Goal: Task Accomplishment & Management: Complete application form

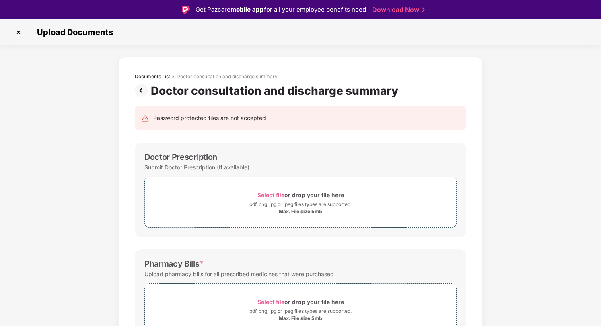
scroll to position [19, 0]
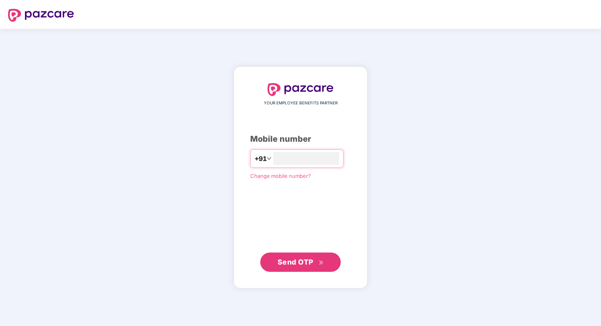
type input "**********"
click at [309, 260] on span "Send OTP" at bounding box center [295, 262] width 36 height 8
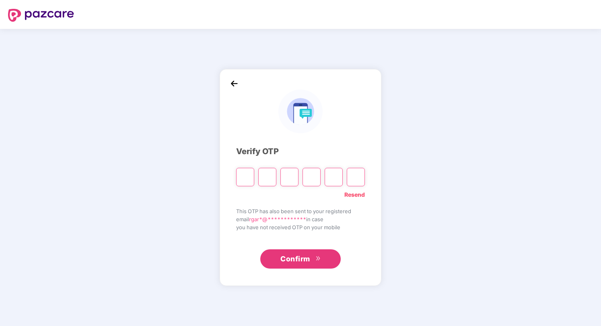
paste input "*"
type input "*"
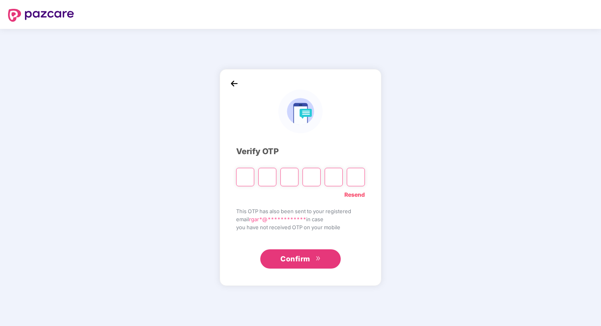
type input "*"
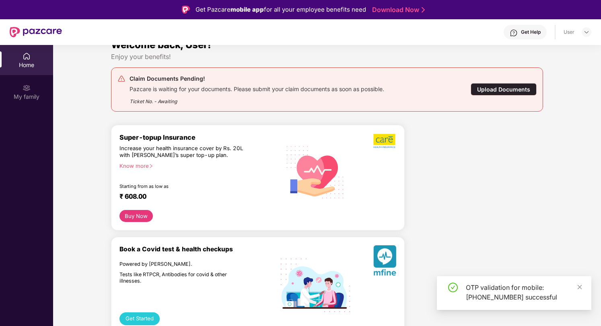
scroll to position [15, 0]
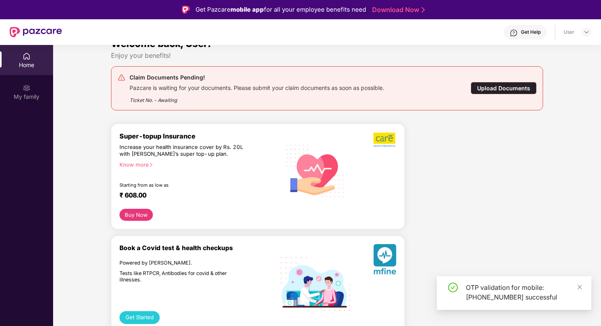
click at [499, 91] on div "Upload Documents" at bounding box center [503, 88] width 66 height 12
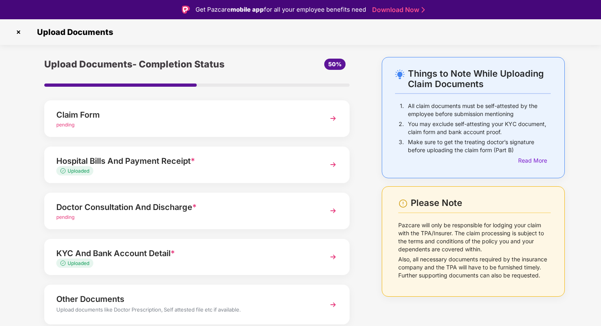
click at [335, 166] on img at bounding box center [333, 165] width 14 height 14
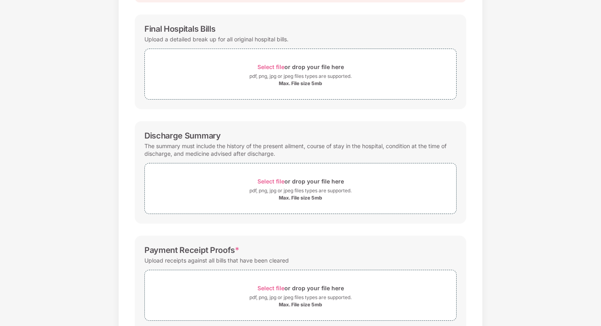
scroll to position [19, 0]
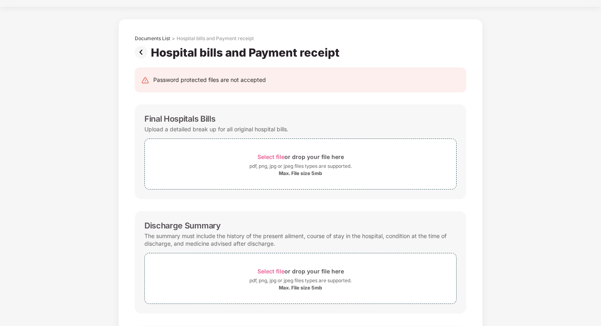
click at [140, 54] on img at bounding box center [143, 52] width 16 height 13
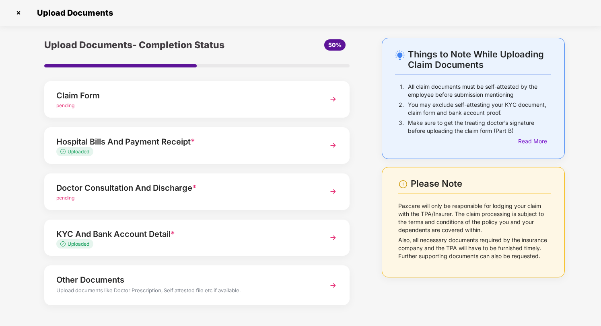
click at [221, 235] on div "KYC And Bank Account Detail *" at bounding box center [185, 234] width 258 height 13
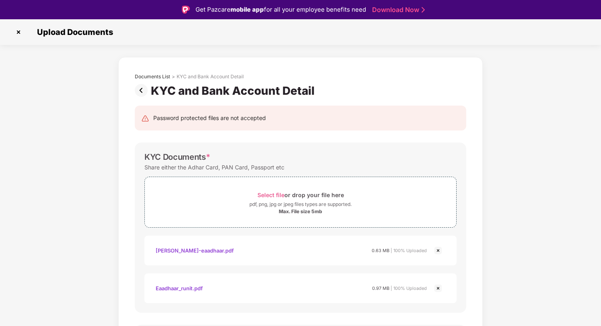
click at [139, 90] on img at bounding box center [143, 90] width 16 height 13
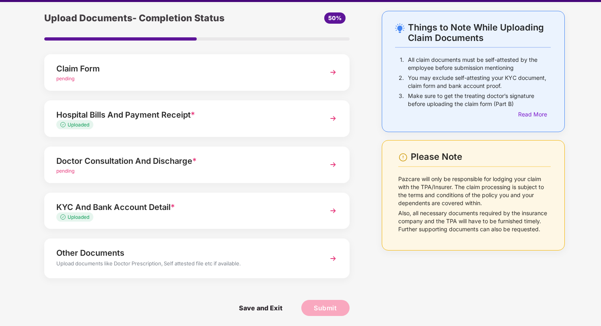
scroll to position [19, 0]
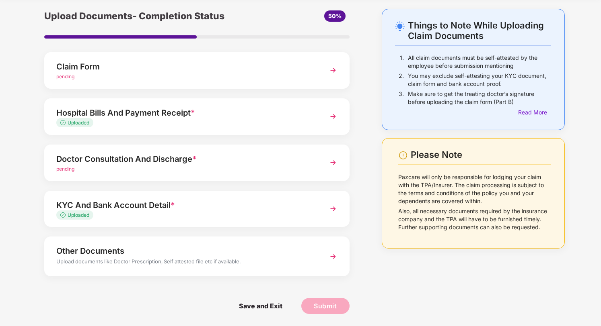
click at [326, 120] on img at bounding box center [333, 116] width 14 height 14
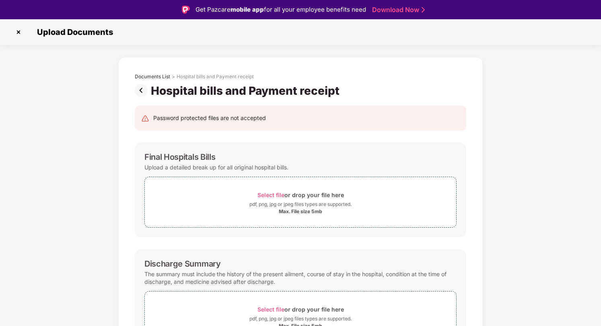
click at [138, 93] on img at bounding box center [143, 90] width 16 height 13
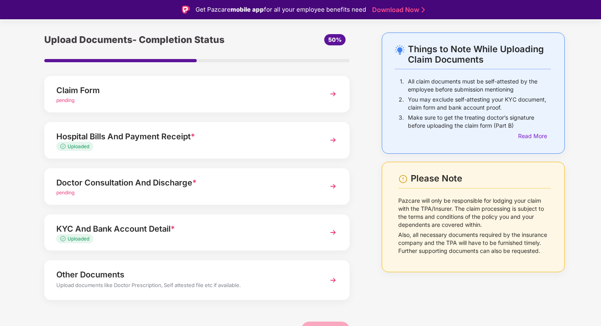
scroll to position [29, 0]
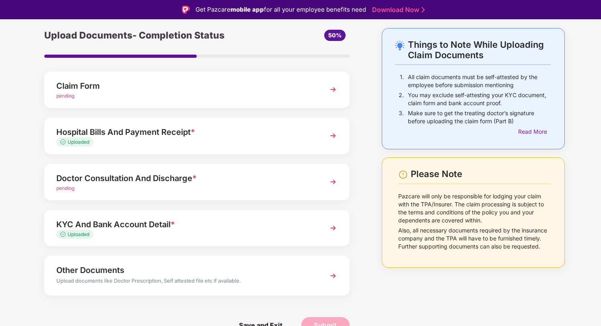
click at [208, 181] on div "Doctor Consultation And Discharge *" at bounding box center [185, 178] width 258 height 13
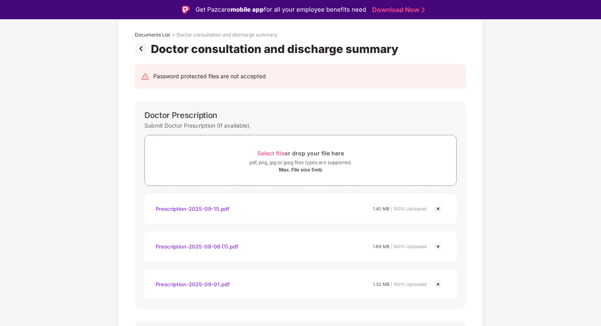
scroll to position [52, 0]
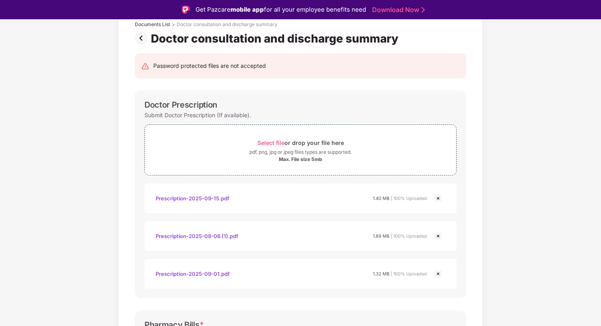
click at [439, 200] on img at bounding box center [438, 199] width 10 height 10
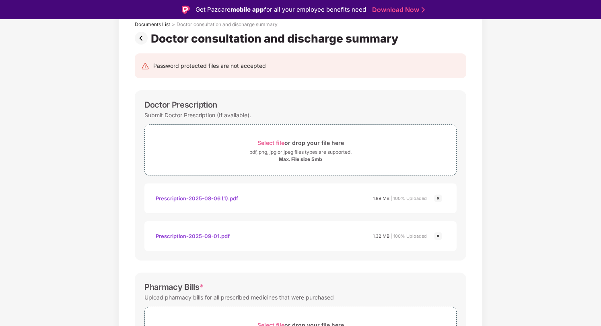
click at [439, 199] on img at bounding box center [438, 199] width 10 height 10
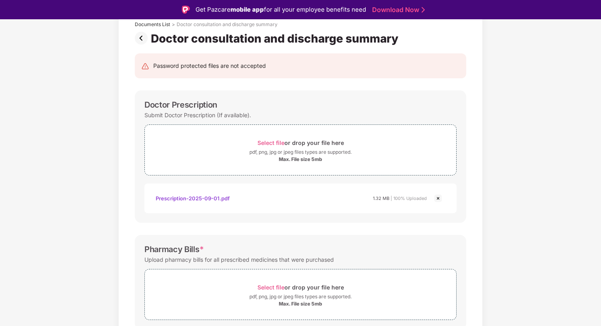
click at [439, 199] on img at bounding box center [438, 199] width 10 height 10
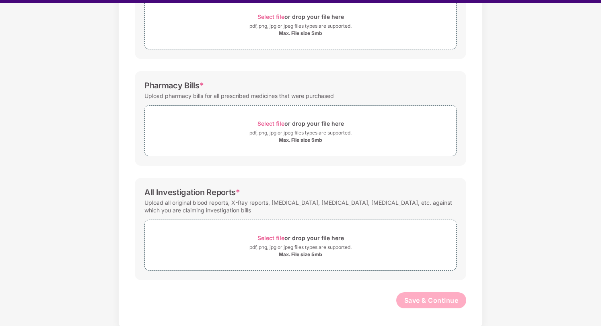
scroll to position [19, 0]
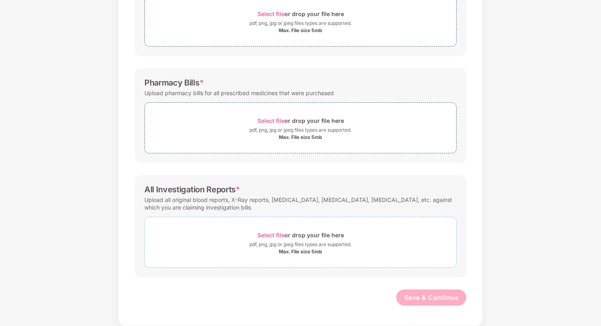
click at [326, 244] on div "pdf, png, jpg or jpeg files types are supported." at bounding box center [300, 245] width 102 height 8
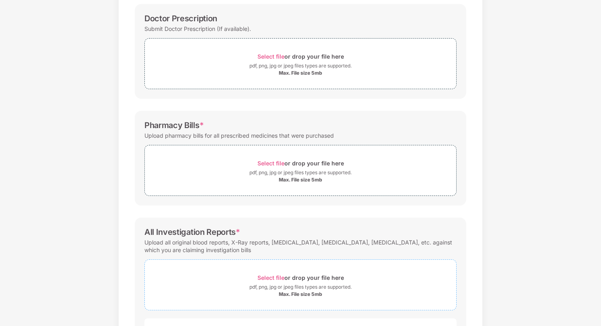
scroll to position [119, 0]
click at [269, 162] on span "Select file" at bounding box center [270, 163] width 27 height 7
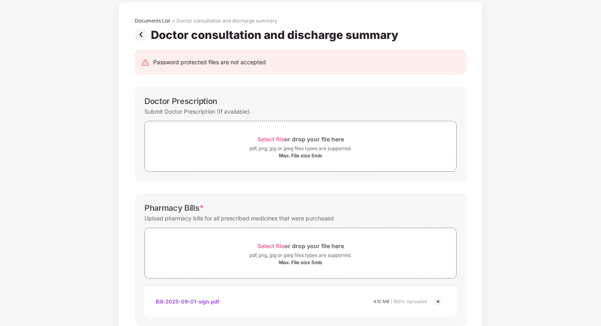
scroll to position [67, 0]
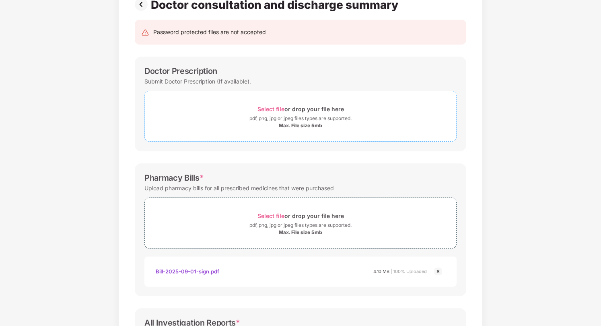
click at [273, 108] on span "Select file" at bounding box center [270, 109] width 27 height 7
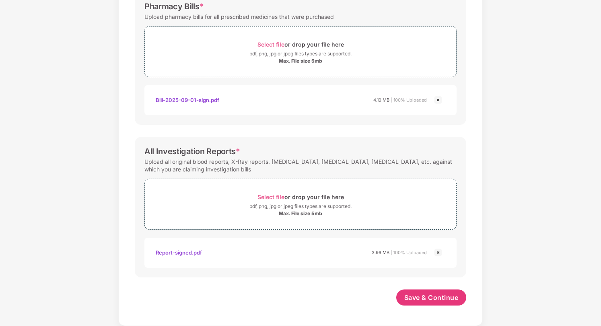
scroll to position [277, 0]
click at [440, 301] on span "Save & Continue" at bounding box center [431, 298] width 54 height 9
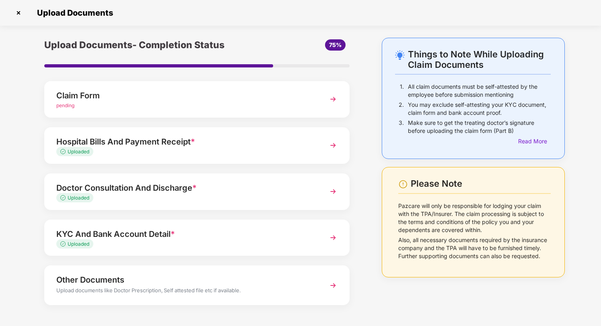
click at [328, 102] on img at bounding box center [333, 99] width 14 height 14
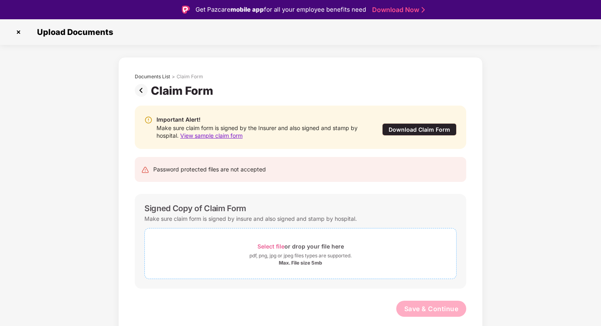
scroll to position [4, 0]
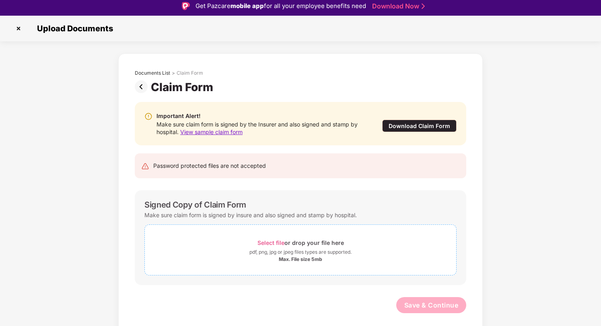
click at [273, 240] on span "Select file" at bounding box center [270, 243] width 27 height 7
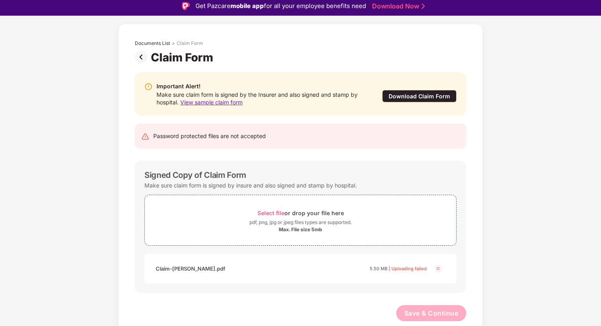
click at [436, 267] on img at bounding box center [438, 269] width 10 height 10
click at [275, 212] on span "Select file" at bounding box center [270, 213] width 27 height 7
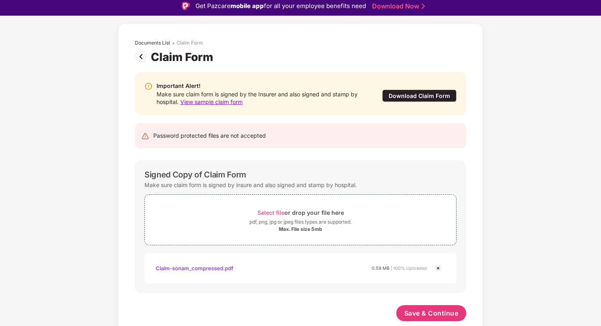
scroll to position [30, 0]
click at [424, 315] on span "Save & Continue" at bounding box center [431, 313] width 54 height 9
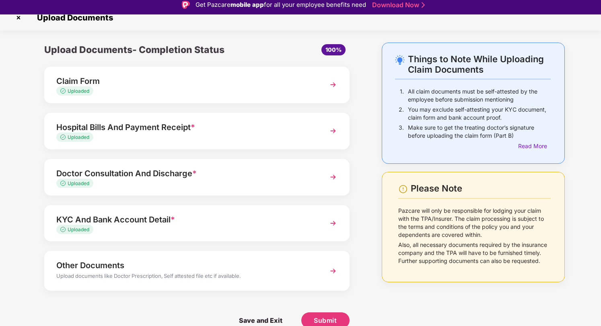
scroll to position [19, 0]
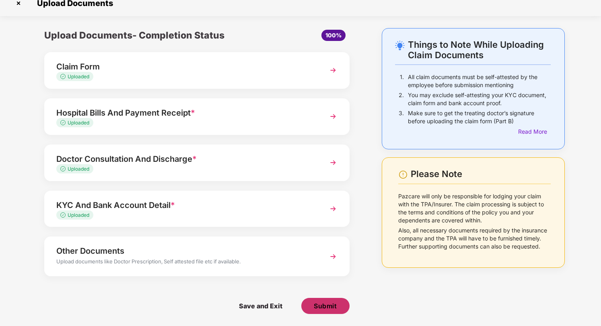
click at [327, 302] on span "Submit" at bounding box center [325, 306] width 23 height 9
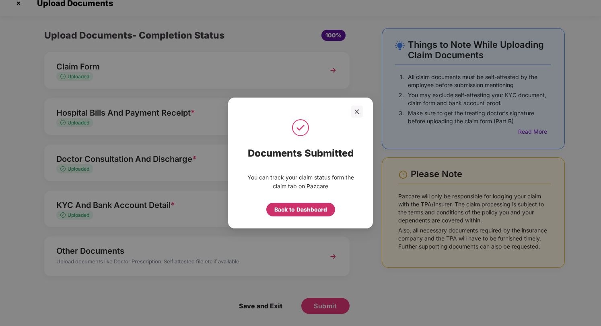
click at [301, 212] on div "Back to Dashboard" at bounding box center [300, 209] width 53 height 9
